Goal: Task Accomplishment & Management: Manage account settings

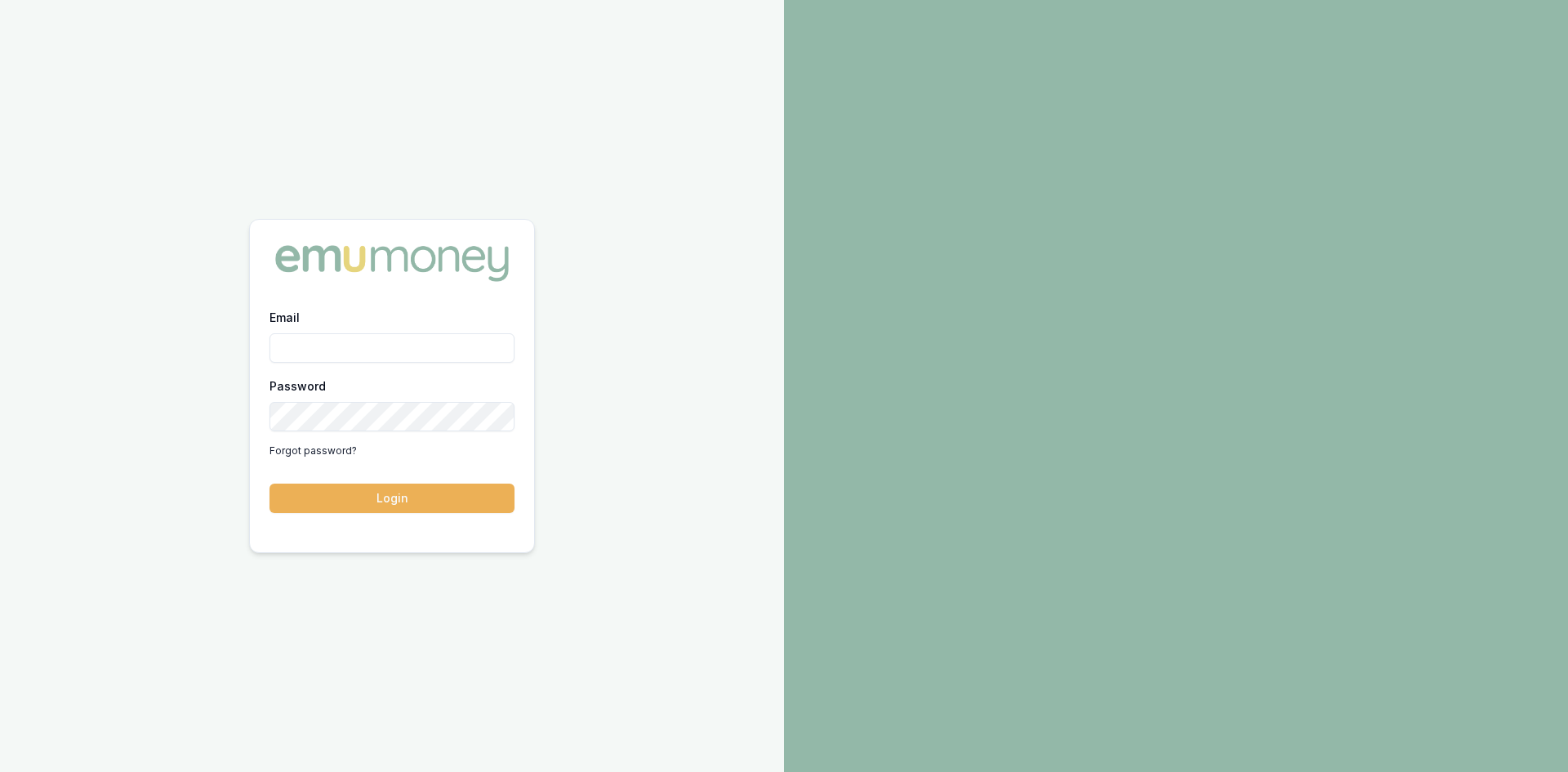
click at [311, 361] on input "Email" at bounding box center [392, 348] width 245 height 29
type input "pinkesh.patel@emumoney.com.au"
click at [300, 493] on button "Login" at bounding box center [392, 498] width 245 height 29
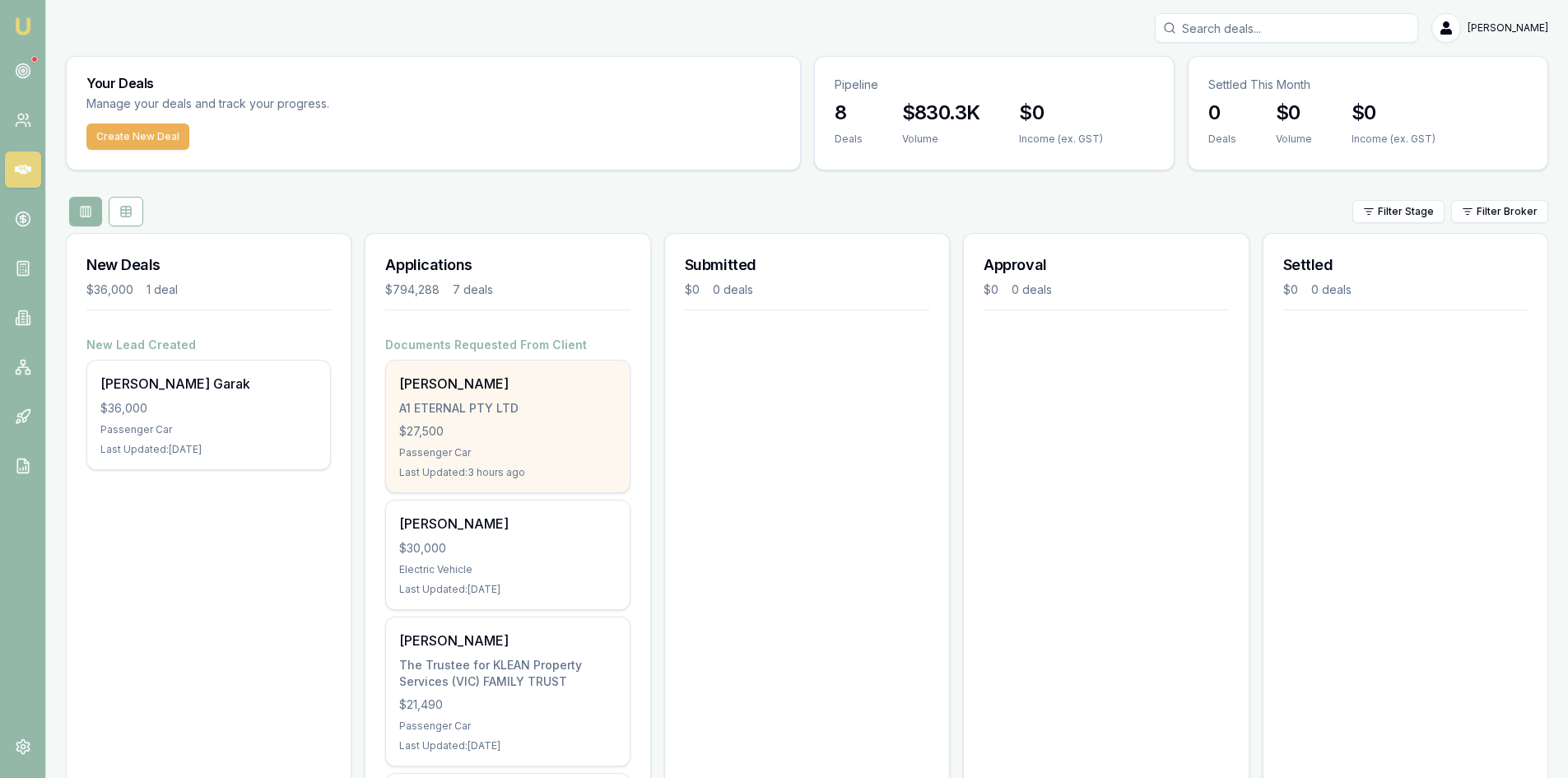
click at [491, 407] on div "A1 ETERNAL PTY LTD" at bounding box center [507, 408] width 216 height 17
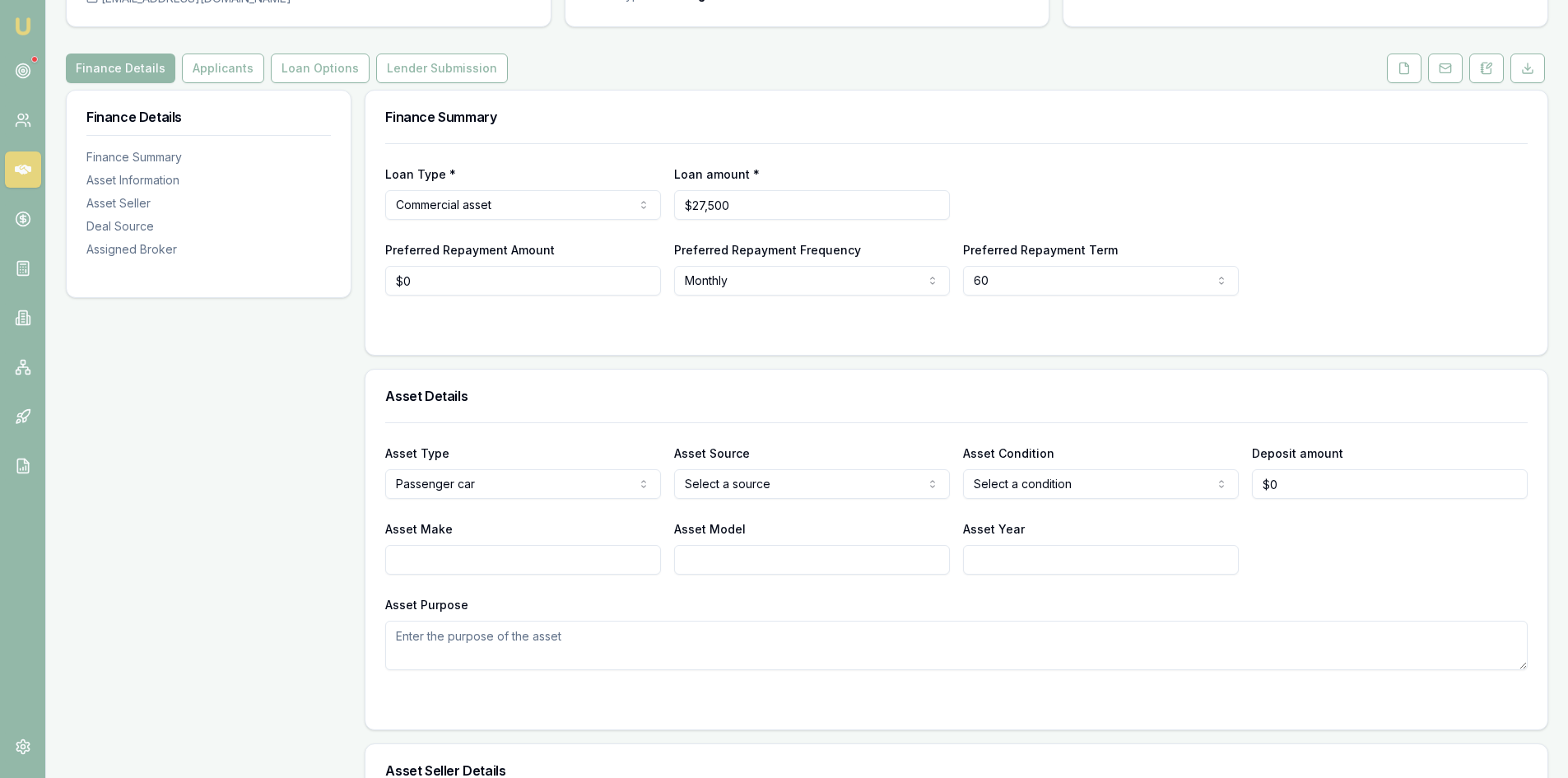
scroll to position [165, 0]
click at [221, 70] on button "Applicants" at bounding box center [223, 67] width 83 height 29
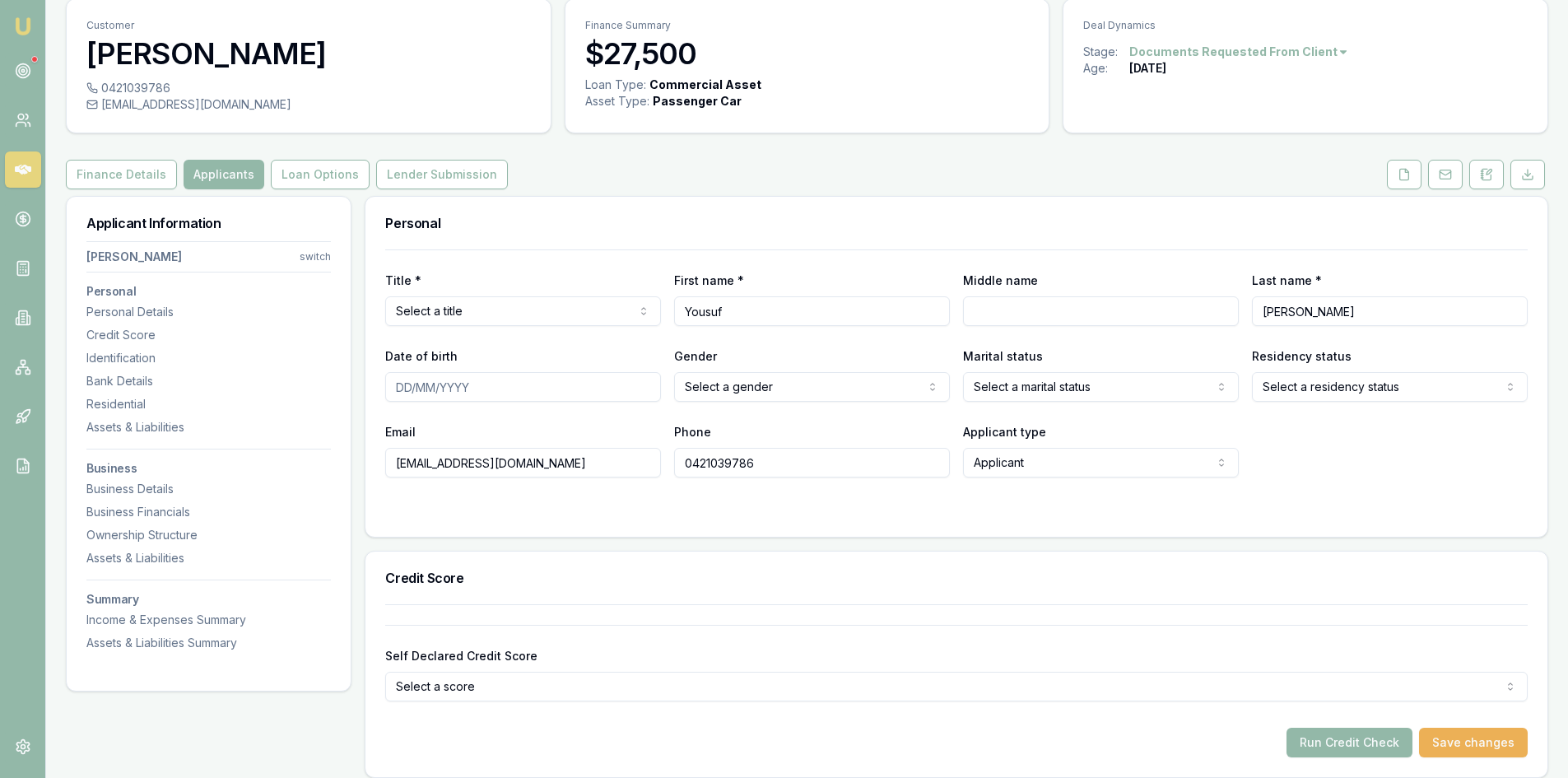
scroll to position [83, 0]
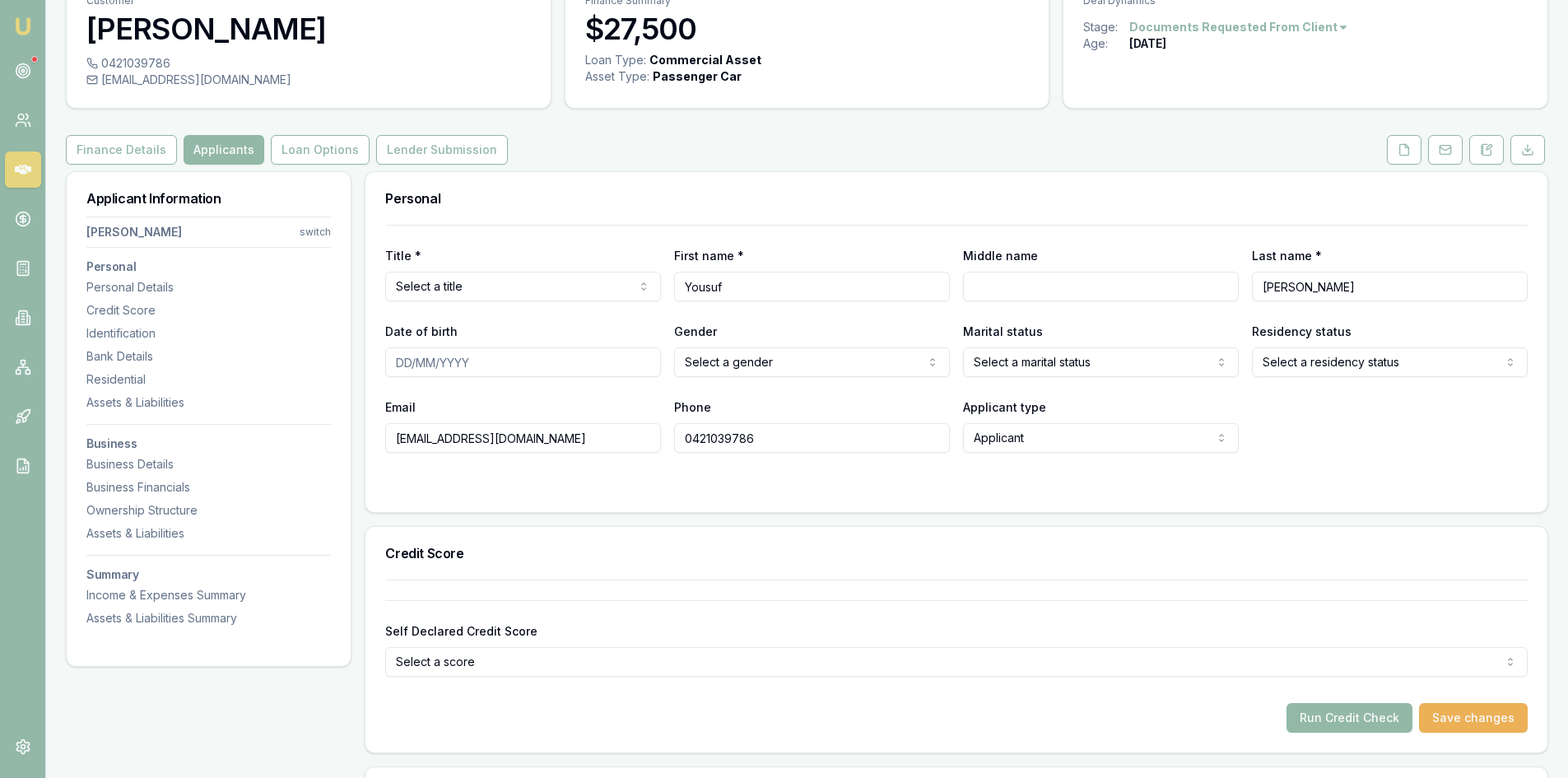
drag, startPoint x: 418, startPoint y: 439, endPoint x: 602, endPoint y: 443, distance: 184.0
click at [602, 443] on input "mohammedyousuf8774@gmail.com" at bounding box center [523, 437] width 276 height 29
